Goal: Task Accomplishment & Management: Manage account settings

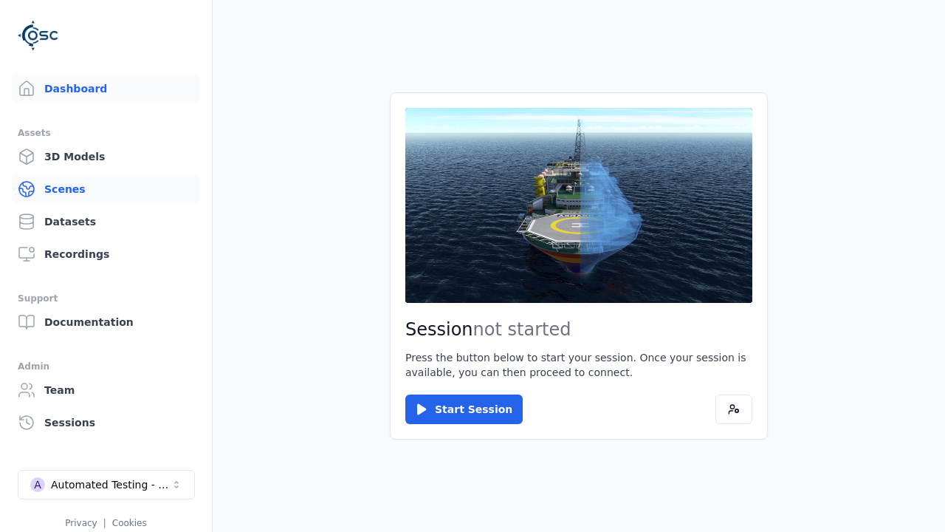
click at [106, 189] on link "Scenes" at bounding box center [106, 189] width 188 height 30
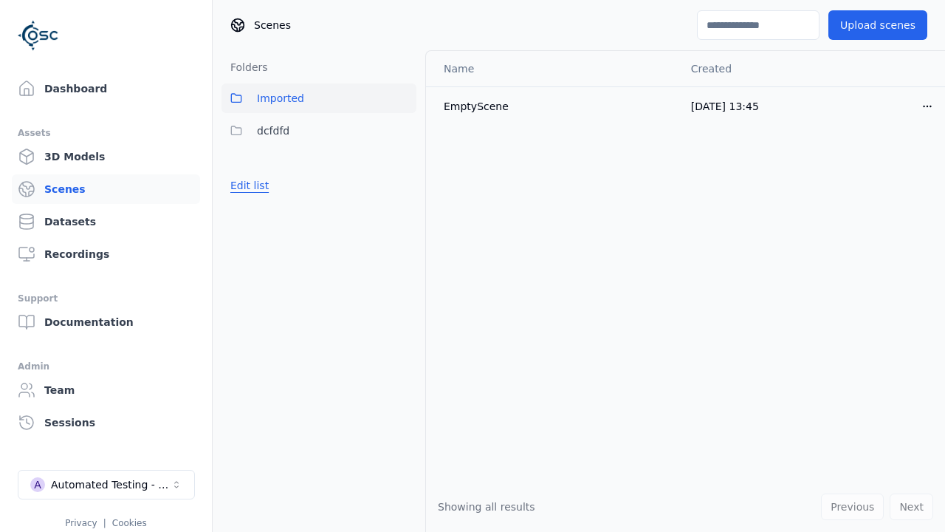
click at [247, 185] on button "Edit list" at bounding box center [250, 185] width 56 height 27
click at [259, 185] on link "Create folder" at bounding box center [264, 185] width 68 height 15
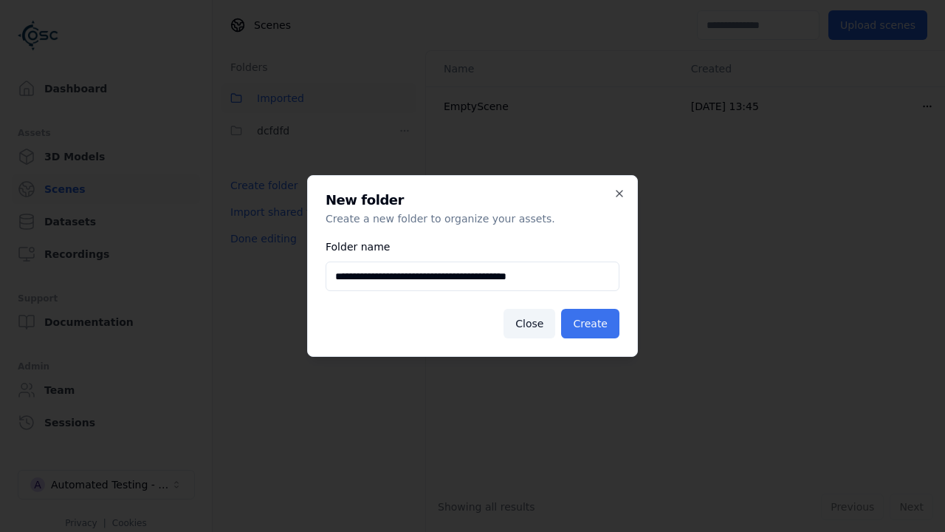
click at [593, 323] on button "Create" at bounding box center [590, 324] width 58 height 30
click at [259, 252] on button "Done editing" at bounding box center [264, 238] width 84 height 27
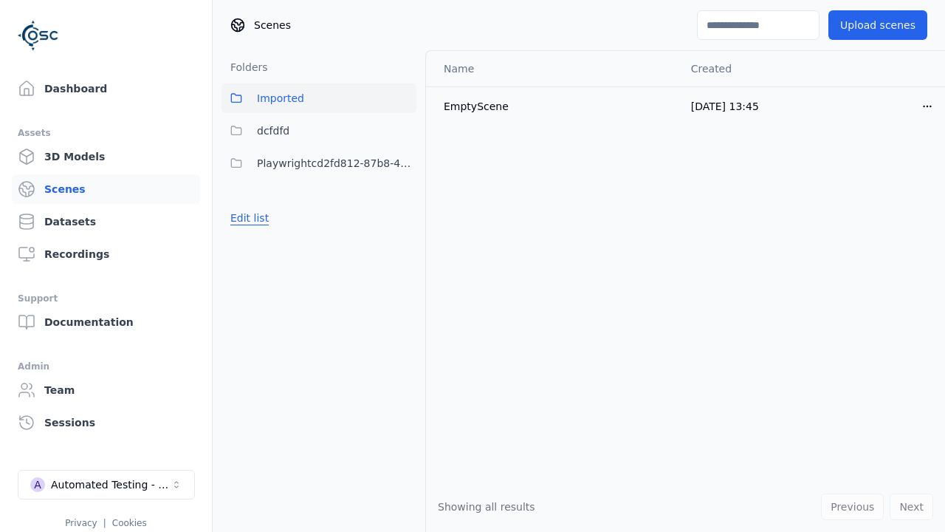
click at [247, 218] on button "Edit list" at bounding box center [250, 218] width 56 height 27
click at [405, 163] on html "Support Dashboard Assets 3D Models Scenes Datasets Recordings Support Documenta…" at bounding box center [472, 266] width 945 height 532
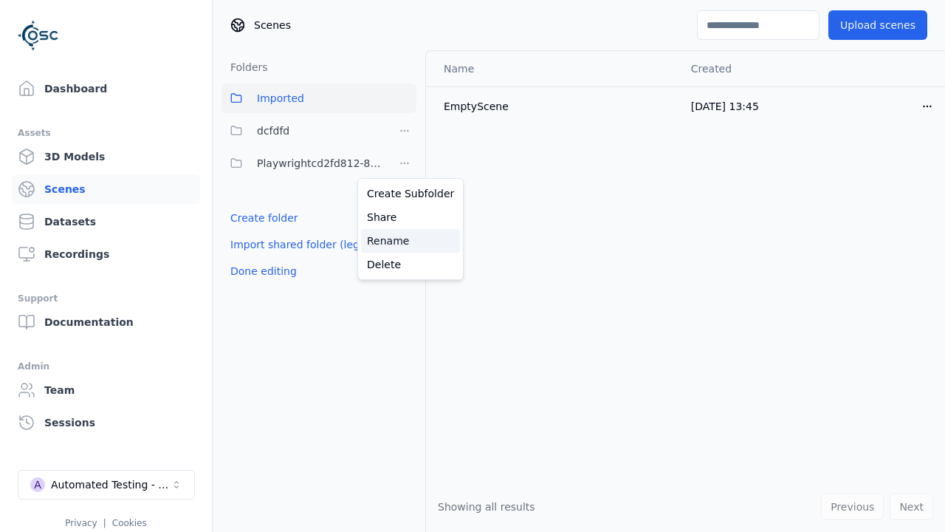
click at [405, 241] on div "Rename" at bounding box center [410, 241] width 99 height 24
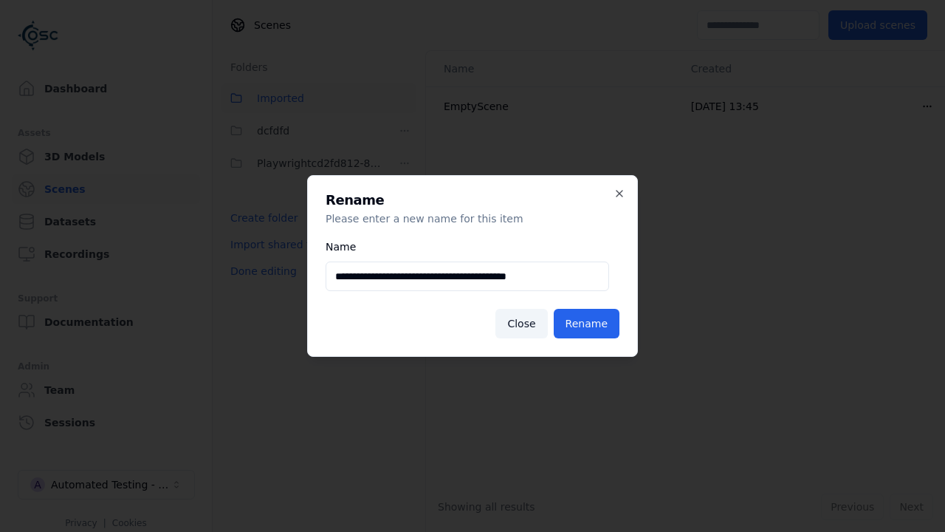
click at [467, 276] on input "**********" at bounding box center [468, 276] width 284 height 30
type input "**********"
click at [589, 323] on button "Rename" at bounding box center [587, 324] width 66 height 30
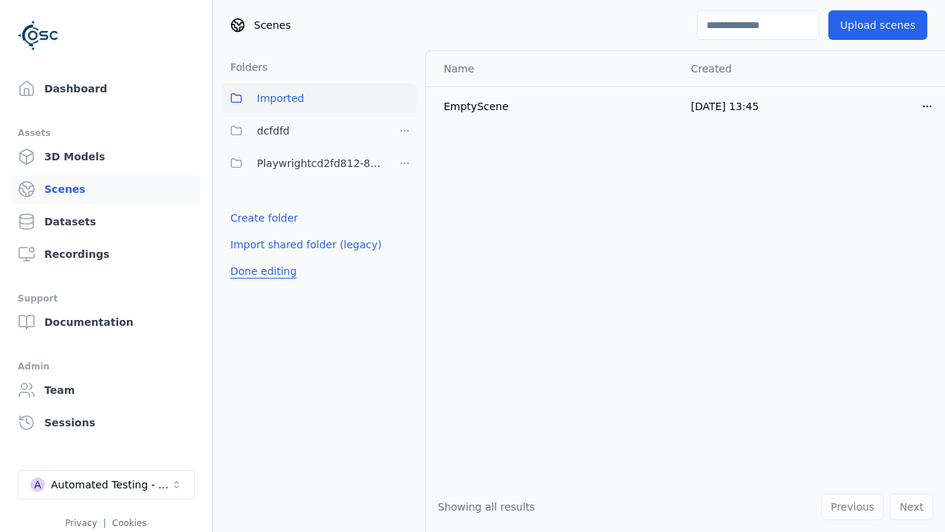
click at [259, 271] on button "Done editing" at bounding box center [264, 271] width 84 height 27
click at [247, 218] on button "Edit list" at bounding box center [250, 218] width 56 height 27
click at [405, 163] on html "Support Dashboard Assets 3D Models Scenes Datasets Recordings Support Documenta…" at bounding box center [472, 266] width 945 height 532
click at [405, 264] on div "Delete" at bounding box center [410, 265] width 99 height 24
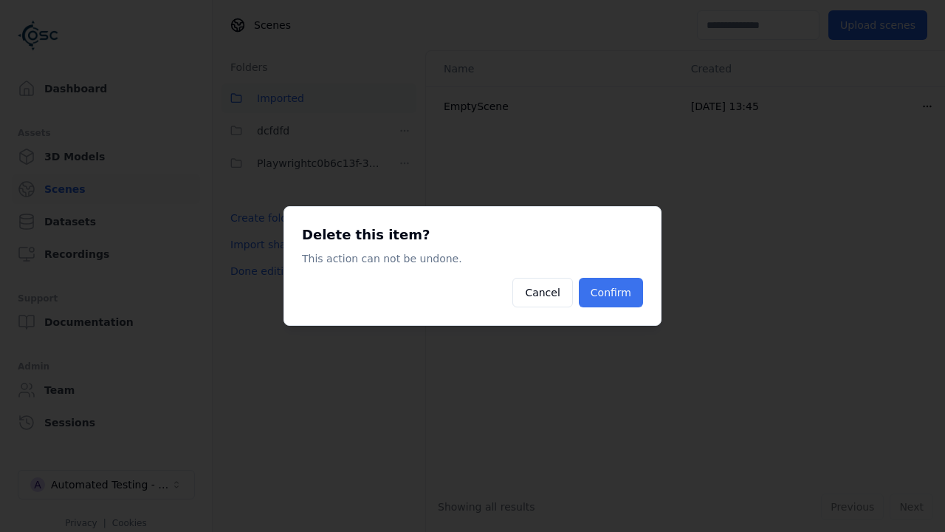
click at [613, 292] on button "Confirm" at bounding box center [611, 293] width 64 height 30
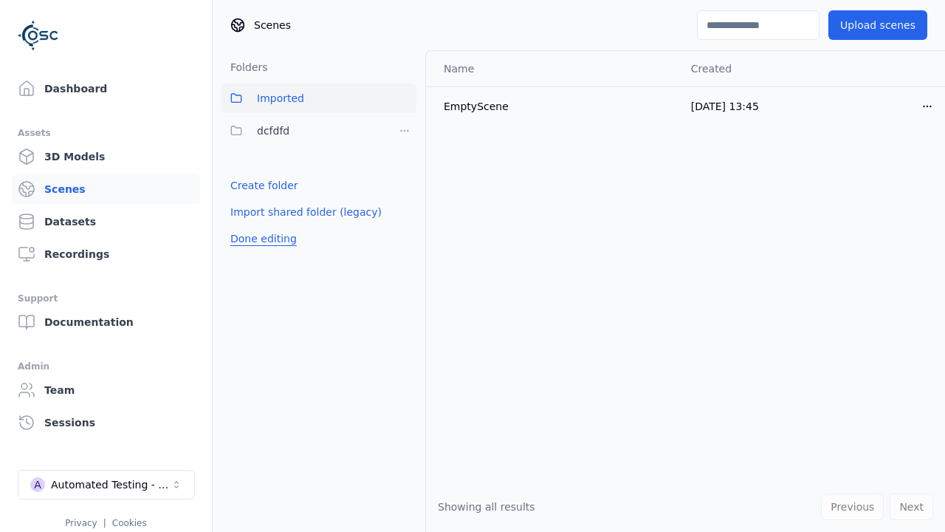
click at [259, 239] on button "Done editing" at bounding box center [264, 238] width 84 height 27
